Goal: Check status: Check status

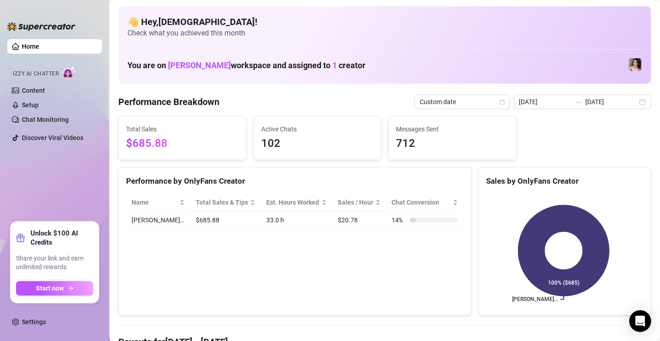
scroll to position [76, 0]
click at [559, 102] on span "Last 7 days" at bounding box center [601, 102] width 85 height 14
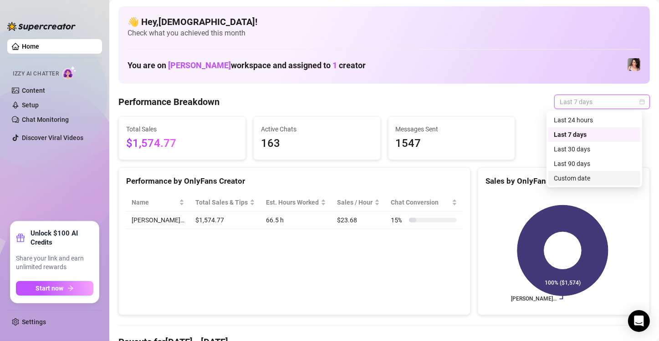
click at [555, 177] on div "Custom date" at bounding box center [594, 178] width 81 height 10
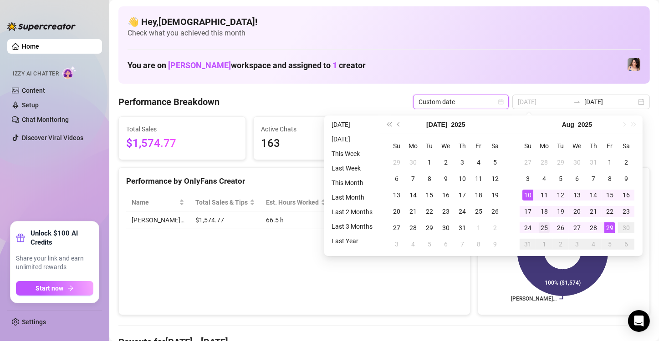
type input "[DATE]"
click at [544, 232] on div "25" at bounding box center [544, 228] width 11 height 11
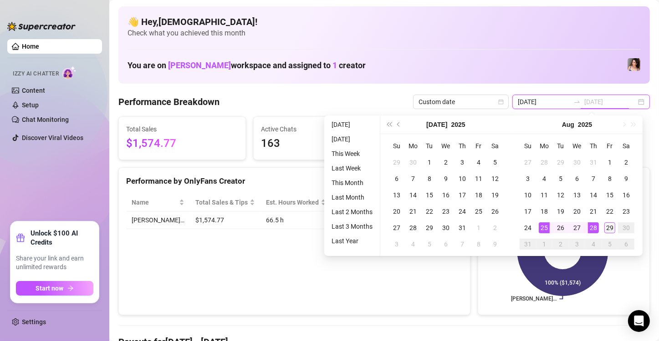
type input "[DATE]"
click at [606, 229] on div "29" at bounding box center [609, 228] width 11 height 11
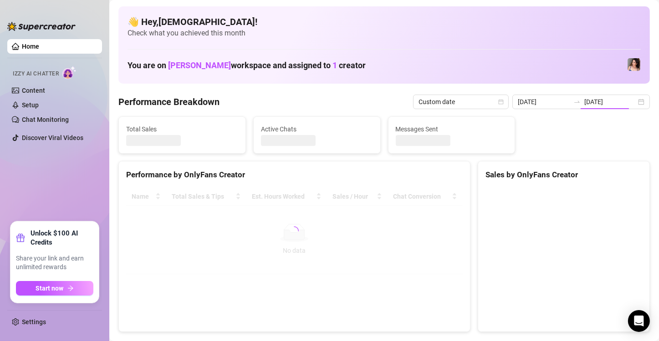
type input "[DATE]"
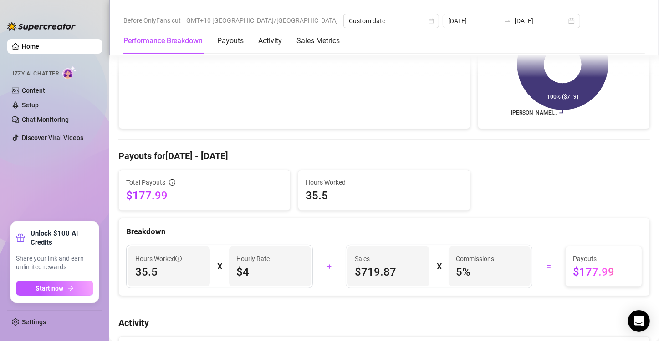
scroll to position [197, 0]
